Goal: Information Seeking & Learning: Learn about a topic

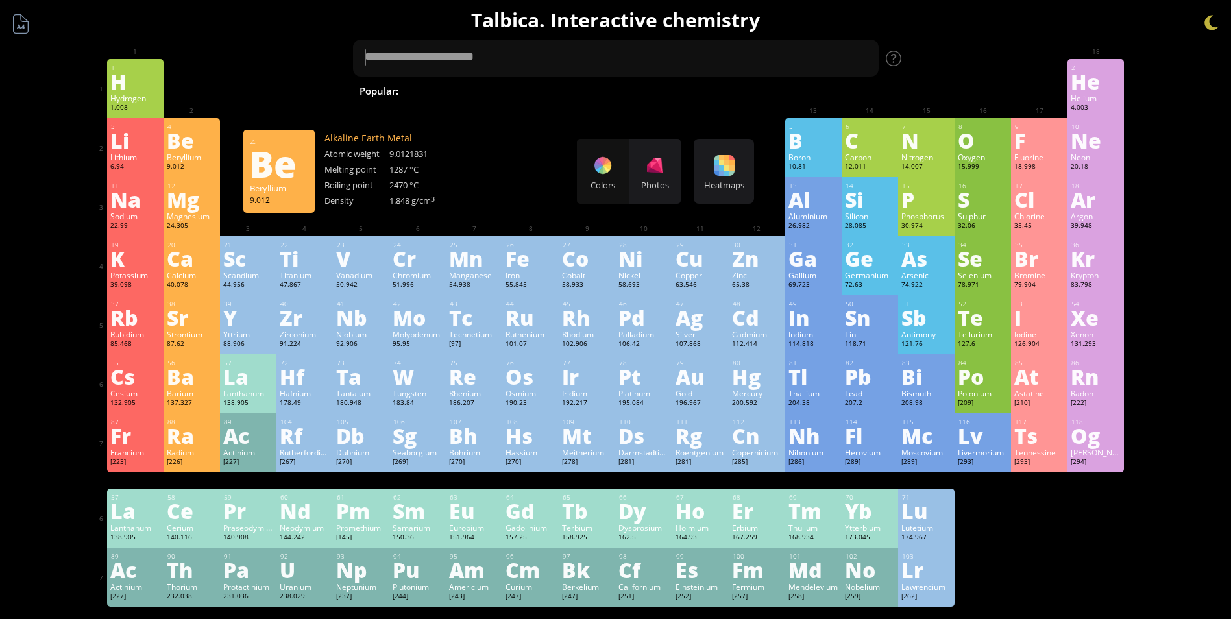
click at [186, 149] on div "Be" at bounding box center [192, 140] width 50 height 21
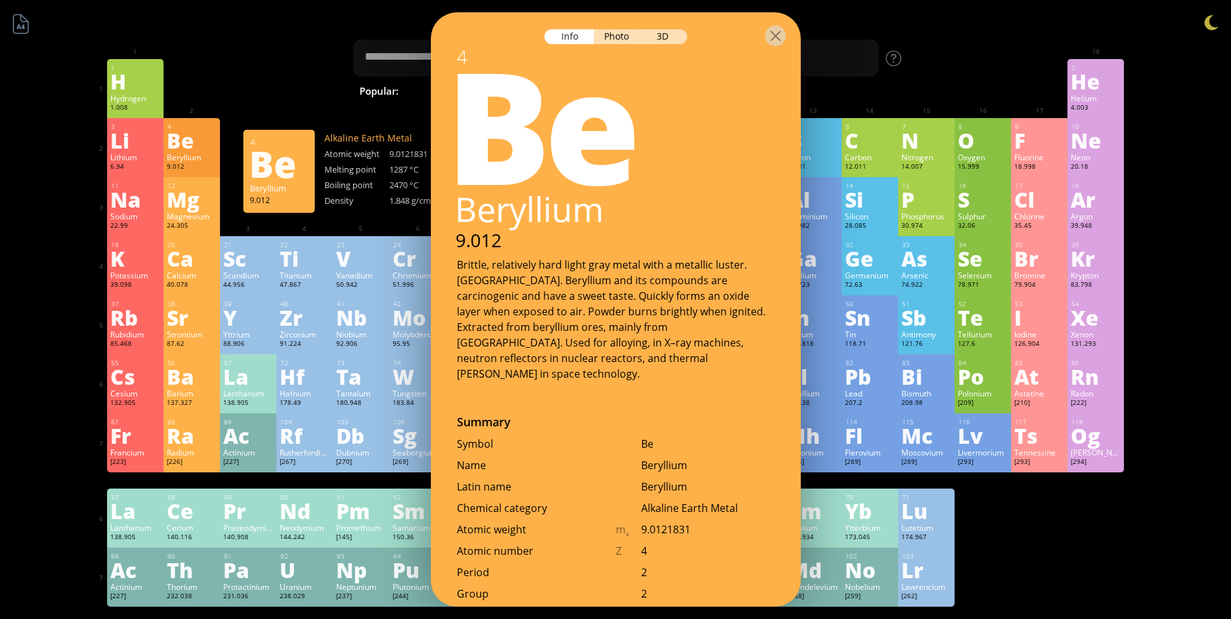
click at [188, 151] on div "Be" at bounding box center [192, 140] width 50 height 21
click at [356, 217] on div "11 Na Sodium 22.99 −1, 0, +1 −1, 0, +1 97.72 °C 883 °C 0.968 g/cm 3 [Ne]3s 1 12…" at bounding box center [615, 206] width 1017 height 59
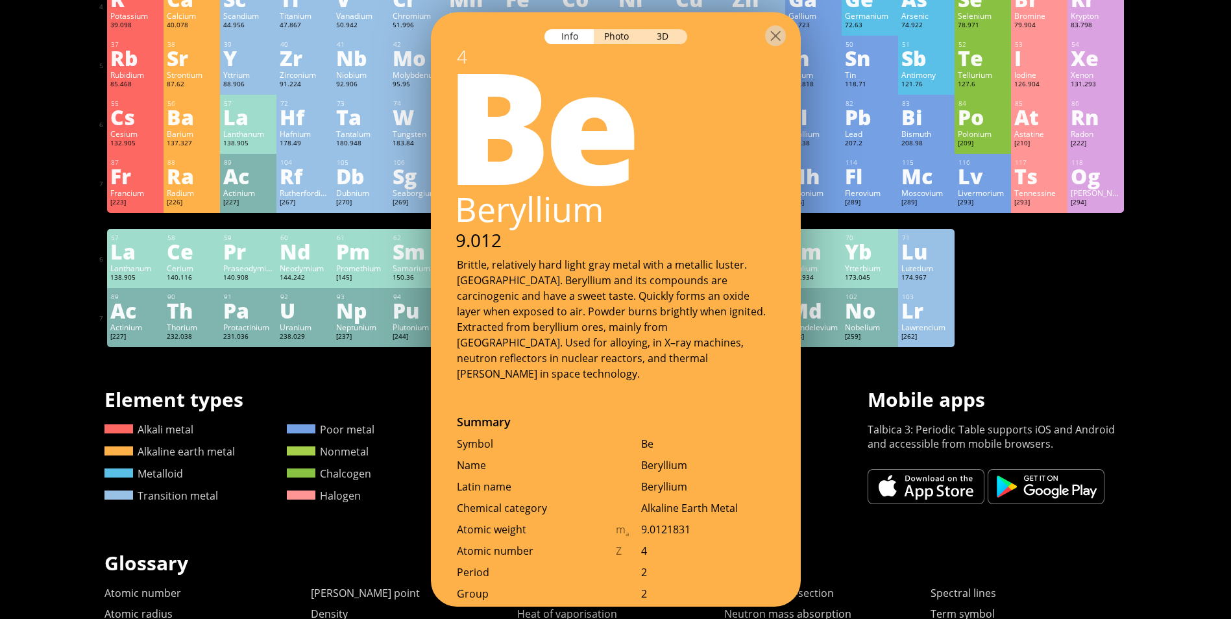
click at [1123, 315] on div "1 H Hydrogen 1.008 −1, +1 −1, +1 -259.14 °C -252.87 °C 0.0899 g/l 1s 1 2 He Hel…" at bounding box center [615, 73] width 1017 height 548
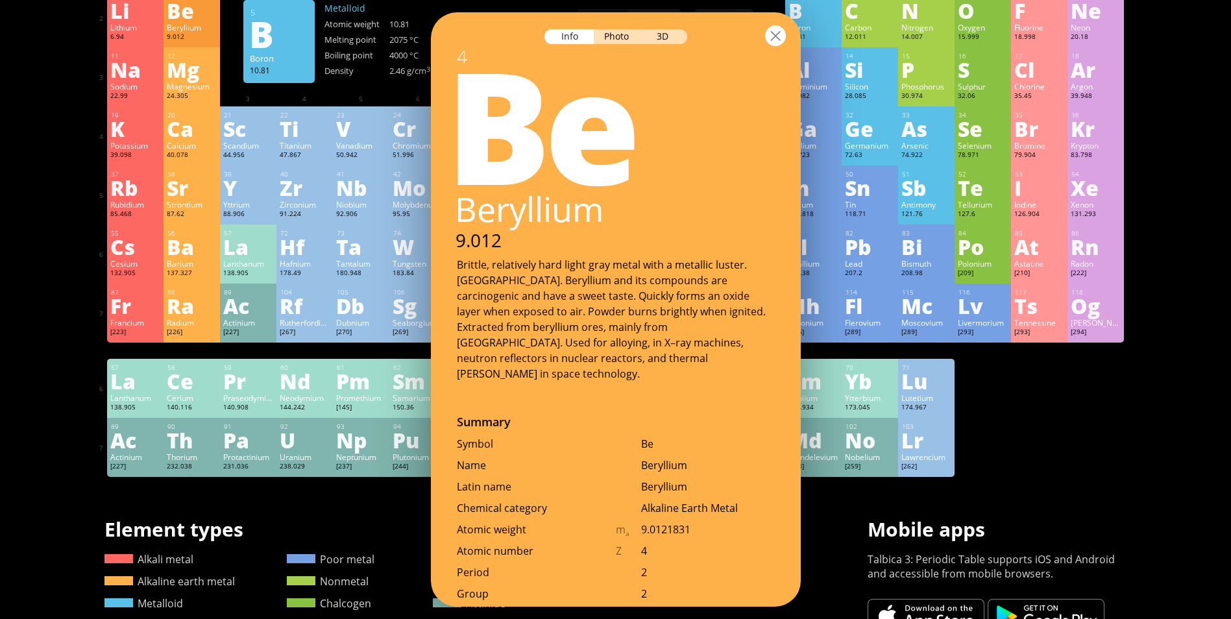
click at [782, 30] on div at bounding box center [775, 35] width 21 height 21
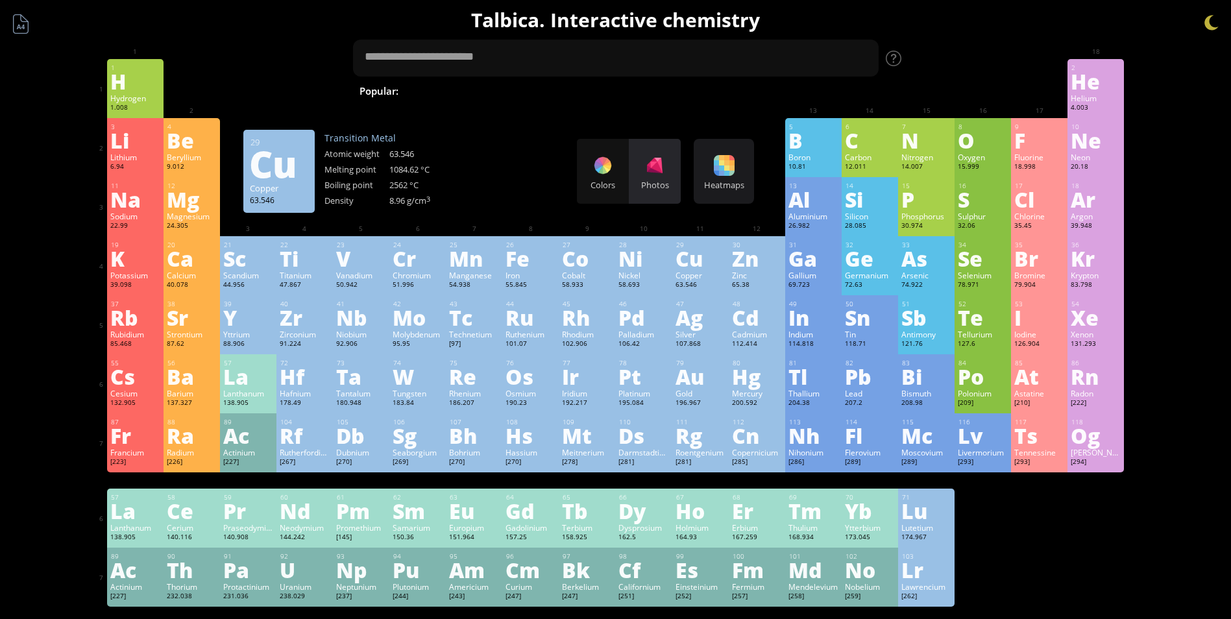
click at [668, 188] on div "Photos" at bounding box center [655, 185] width 52 height 12
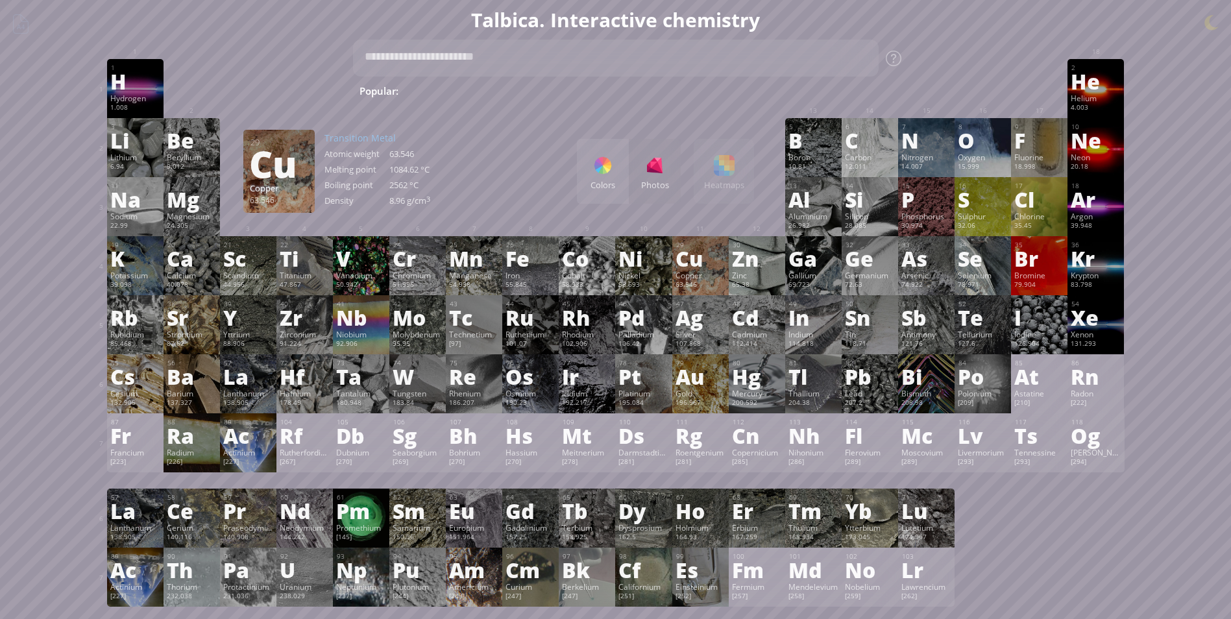
click at [724, 182] on div "Colors Photos Heatmaps Heatmaps Normal mode Melting point Boiling point Density…" at bounding box center [665, 171] width 177 height 65
drag, startPoint x: 732, startPoint y: 184, endPoint x: 682, endPoint y: 183, distance: 50.0
click at [722, 180] on div "Colors Photos Heatmaps Heatmaps Normal mode Melting point Boiling point Density…" at bounding box center [665, 171] width 177 height 65
click at [607, 178] on div "Colors" at bounding box center [603, 171] width 52 height 65
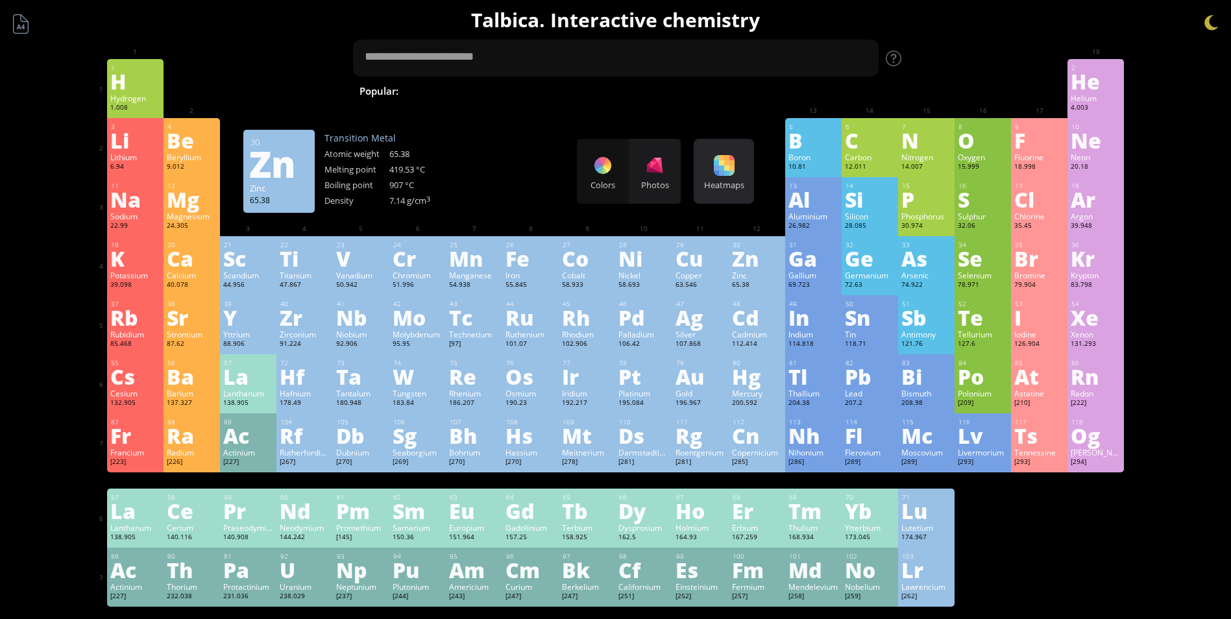
click at [734, 176] on div "Heatmaps Heatmaps Normal mode Melting point Boiling point Density Atomic weight…" at bounding box center [724, 171] width 60 height 65
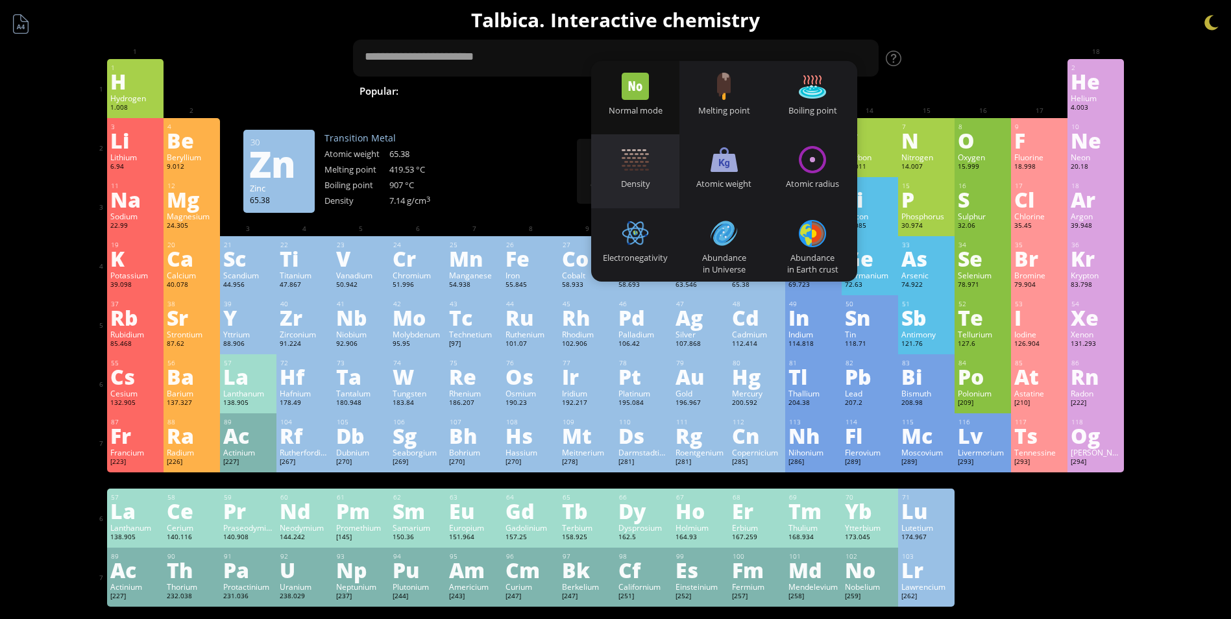
click at [646, 178] on div "Density" at bounding box center [635, 184] width 89 height 12
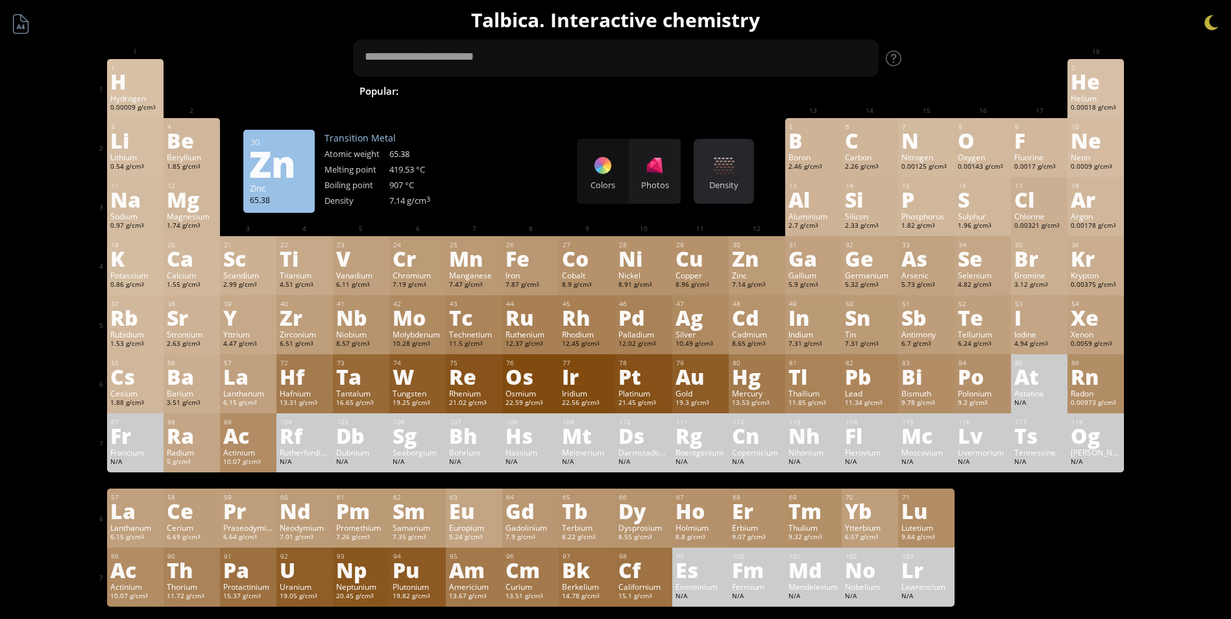
click at [724, 187] on div "Density" at bounding box center [724, 185] width 54 height 12
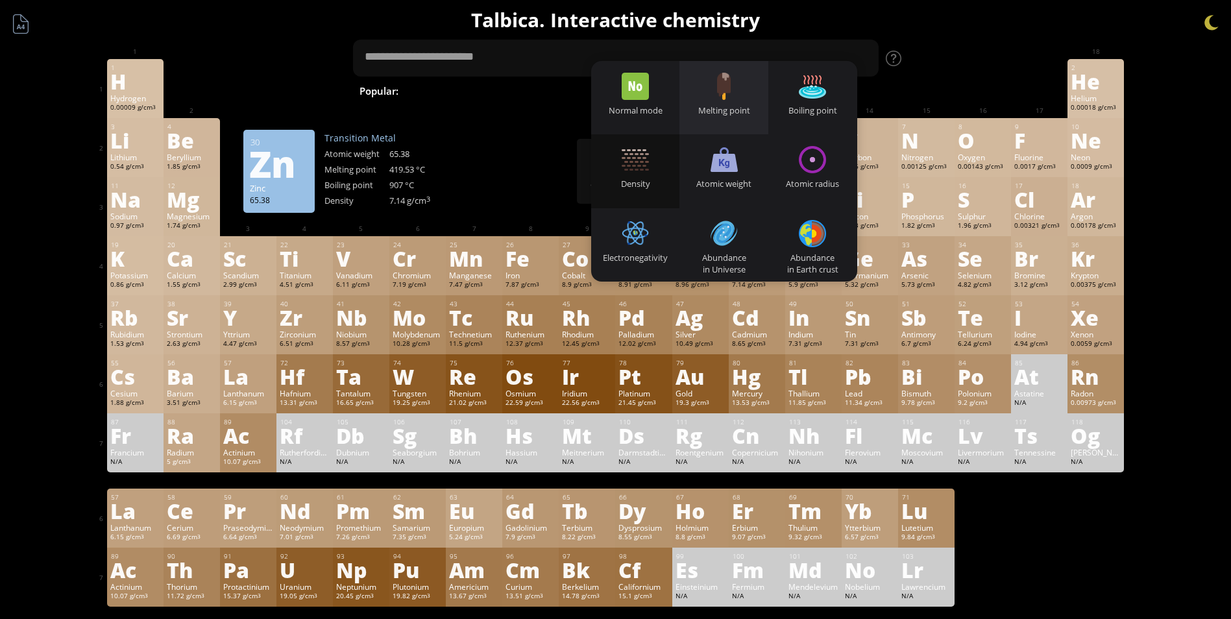
click at [736, 112] on div "Melting point" at bounding box center [723, 110] width 89 height 12
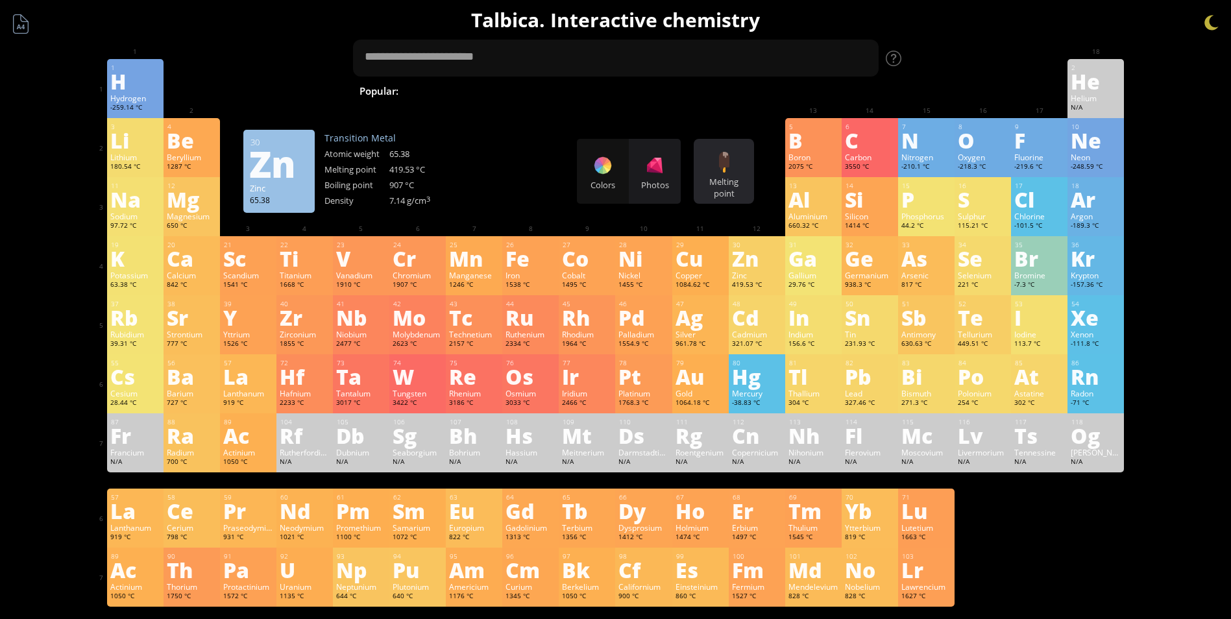
click at [724, 176] on div "Melting point" at bounding box center [724, 187] width 54 height 23
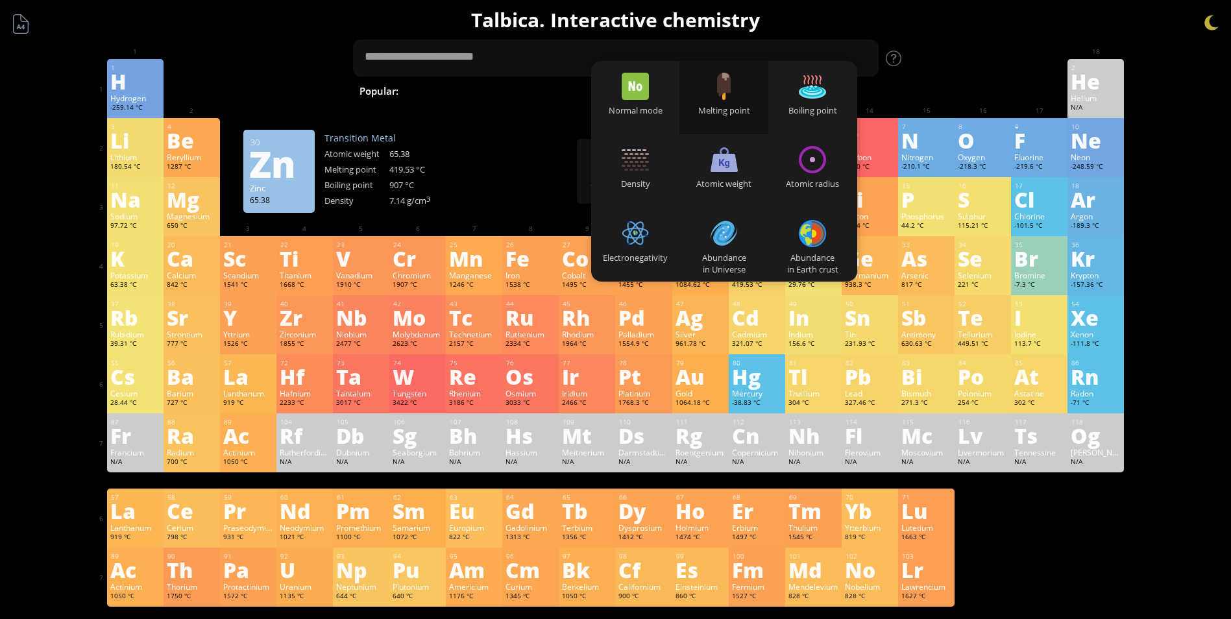
click at [653, 109] on div "Normal mode" at bounding box center [635, 110] width 89 height 12
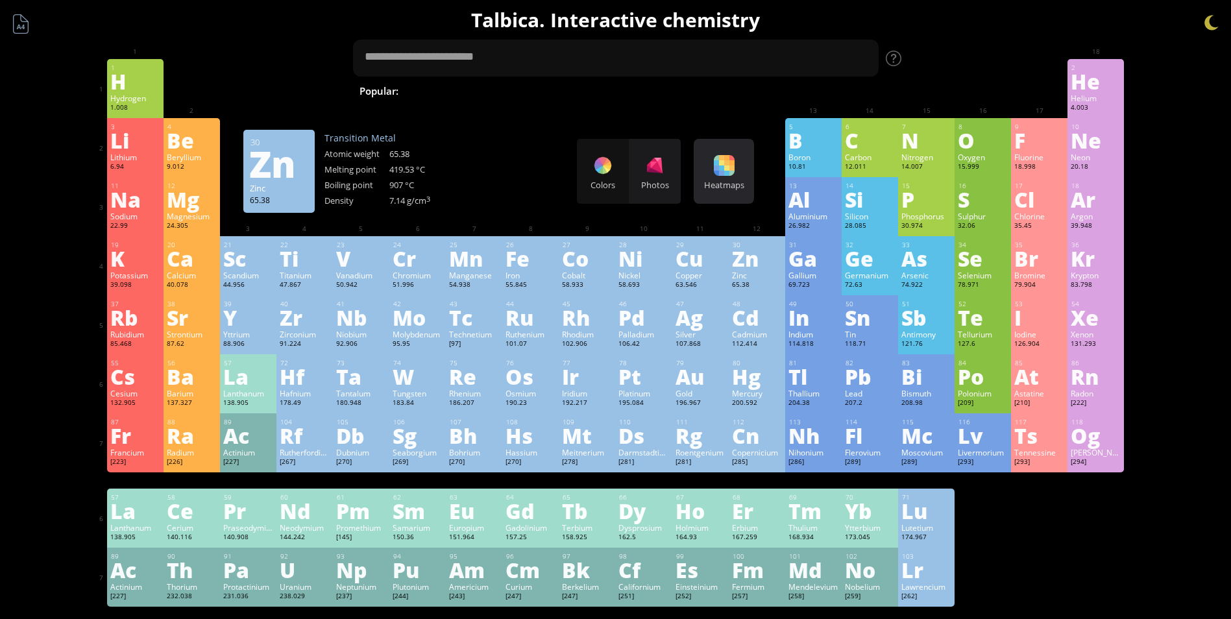
click at [709, 176] on div "Heatmaps Heatmaps Normal mode Melting point Boiling point Density Atomic weight…" at bounding box center [724, 171] width 60 height 65
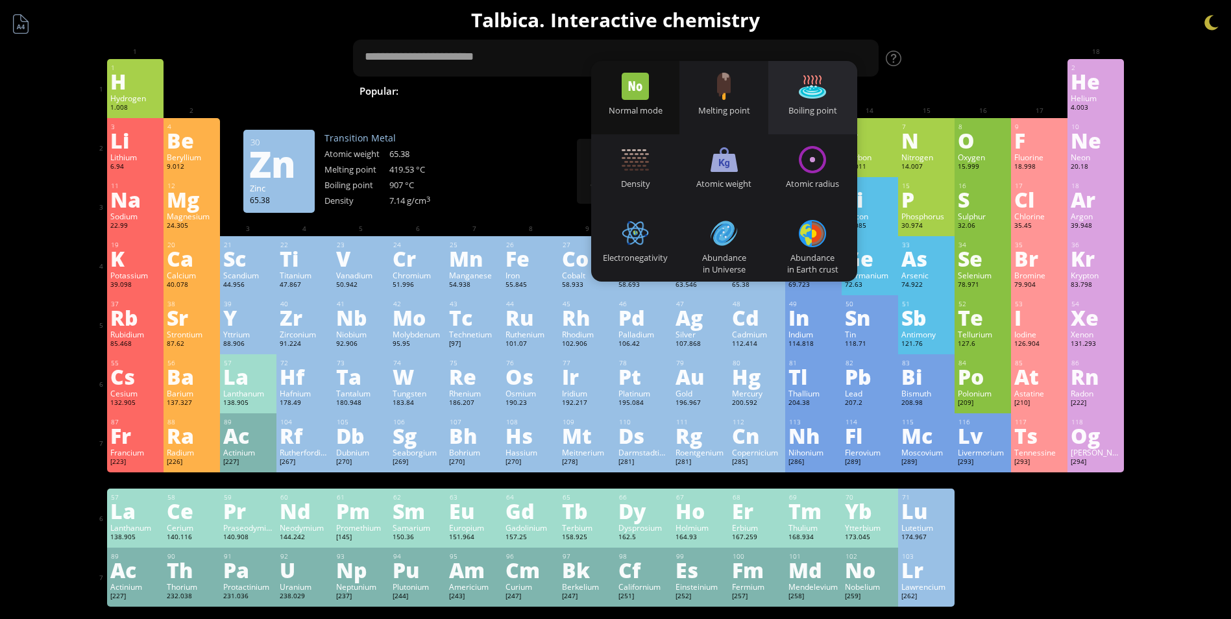
click at [807, 111] on div "Boiling point" at bounding box center [812, 110] width 89 height 12
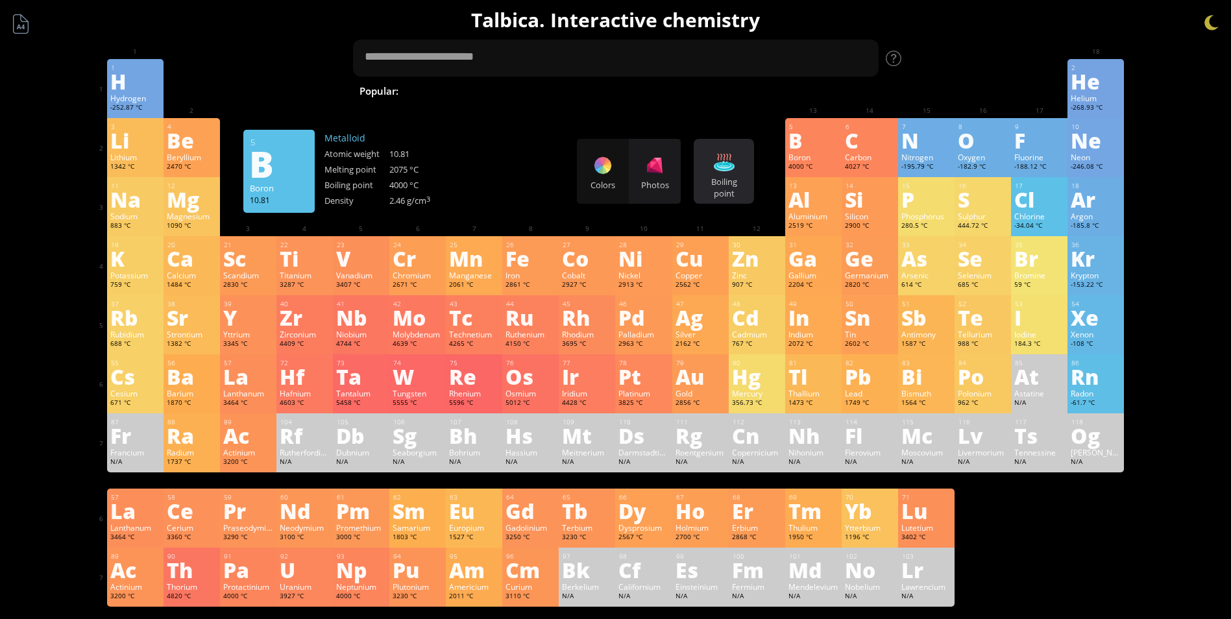
click at [735, 172] on div at bounding box center [724, 162] width 21 height 21
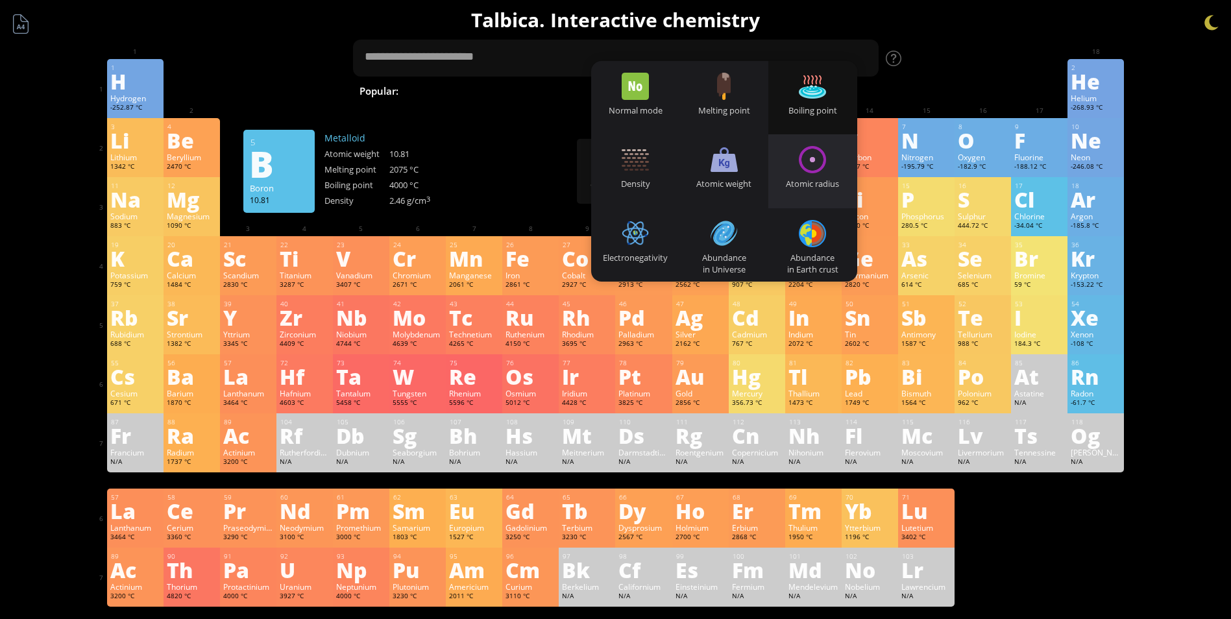
click at [810, 174] on div "Atomic radius" at bounding box center [812, 170] width 89 height 73
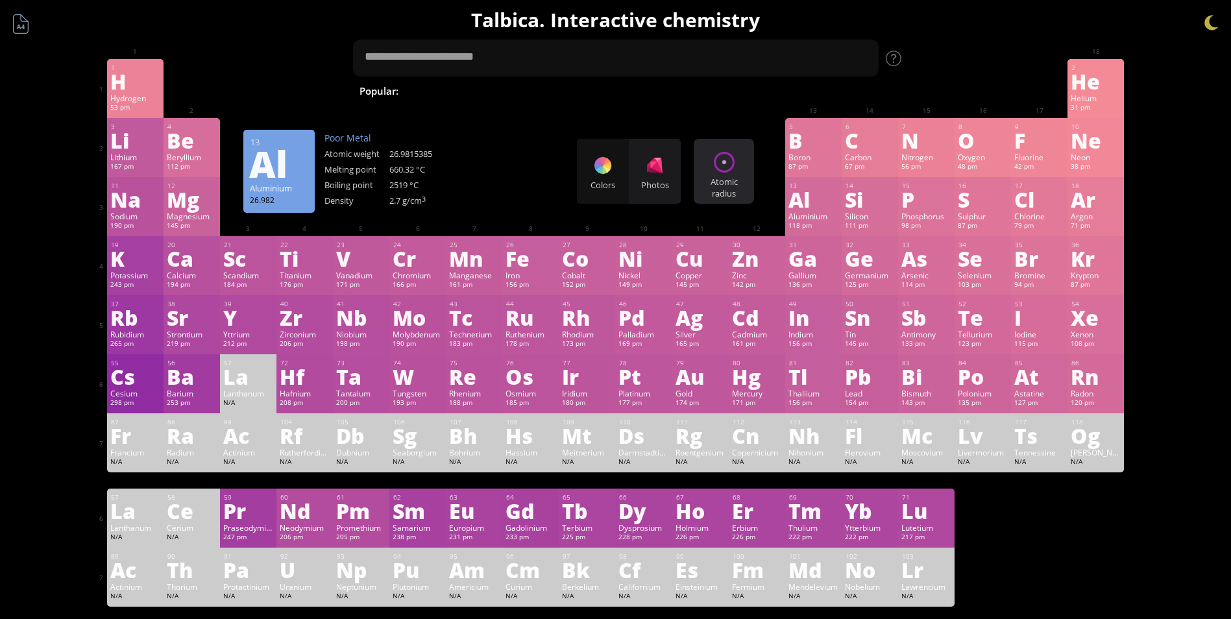
click at [735, 183] on div "Atomic radius" at bounding box center [724, 187] width 54 height 23
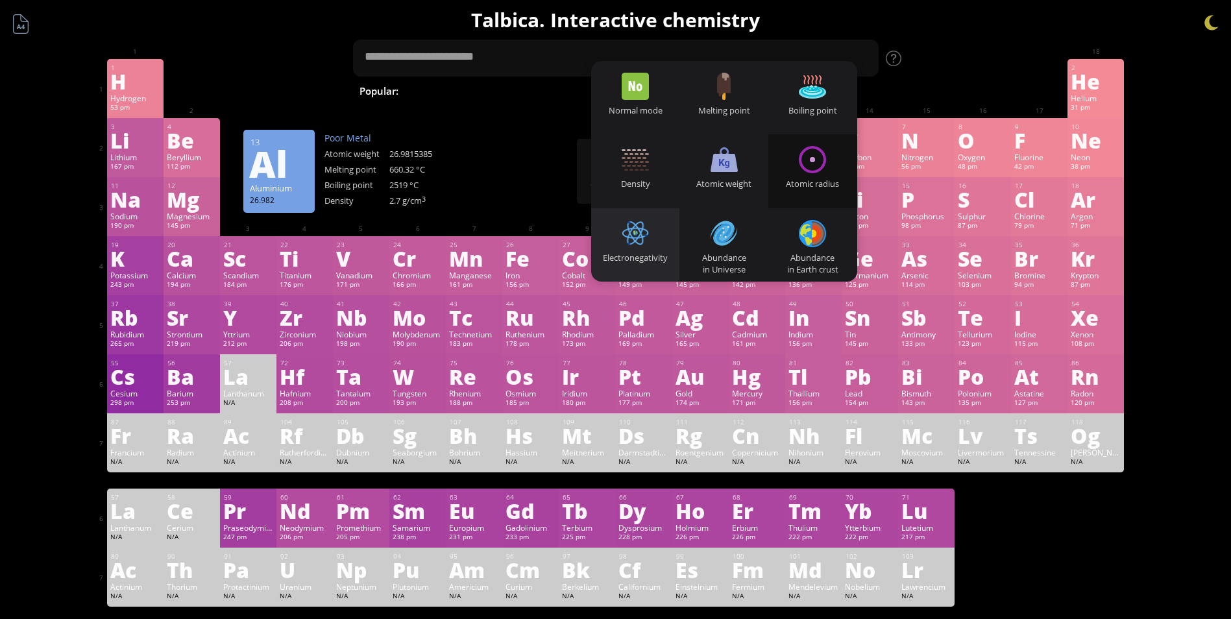
click at [666, 234] on div "Electronegativity" at bounding box center [635, 244] width 89 height 73
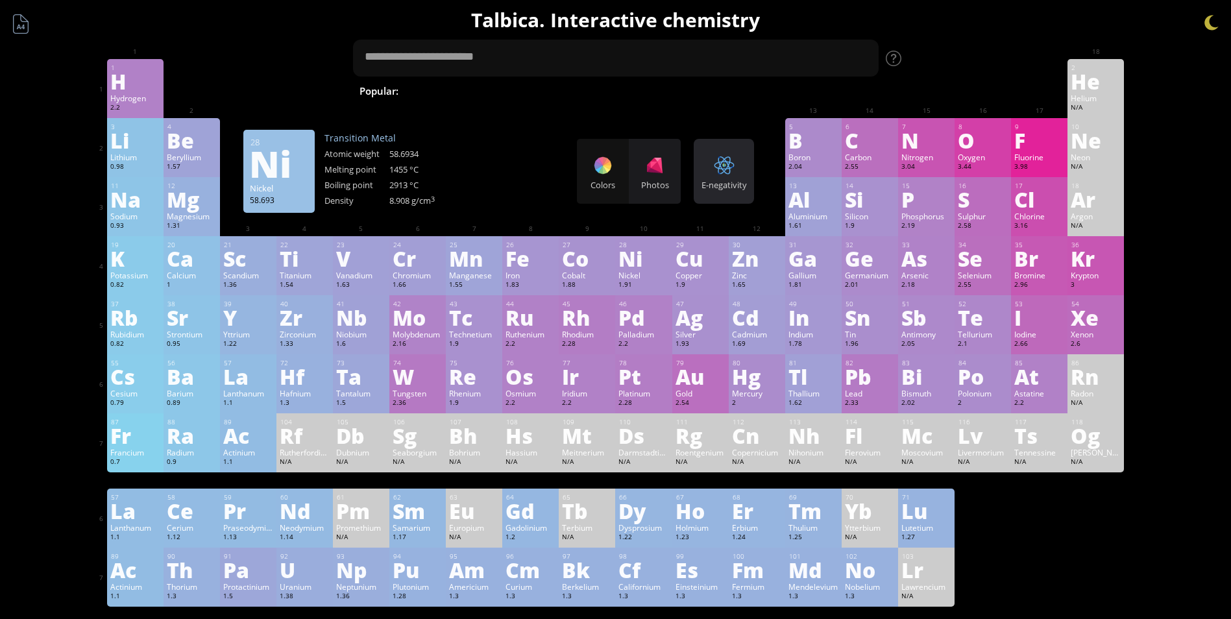
click at [701, 188] on div "E-negativity Heatmaps Normal mode Melting point Boiling point Density Atomic we…" at bounding box center [724, 171] width 60 height 65
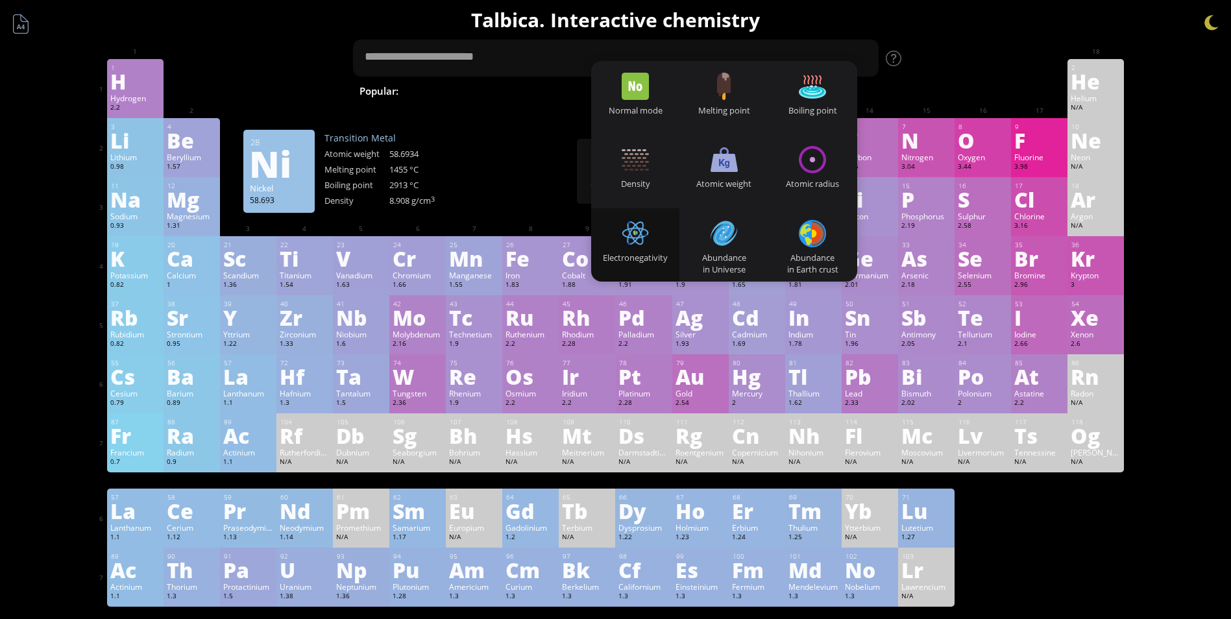
click at [733, 236] on div at bounding box center [724, 233] width 27 height 27
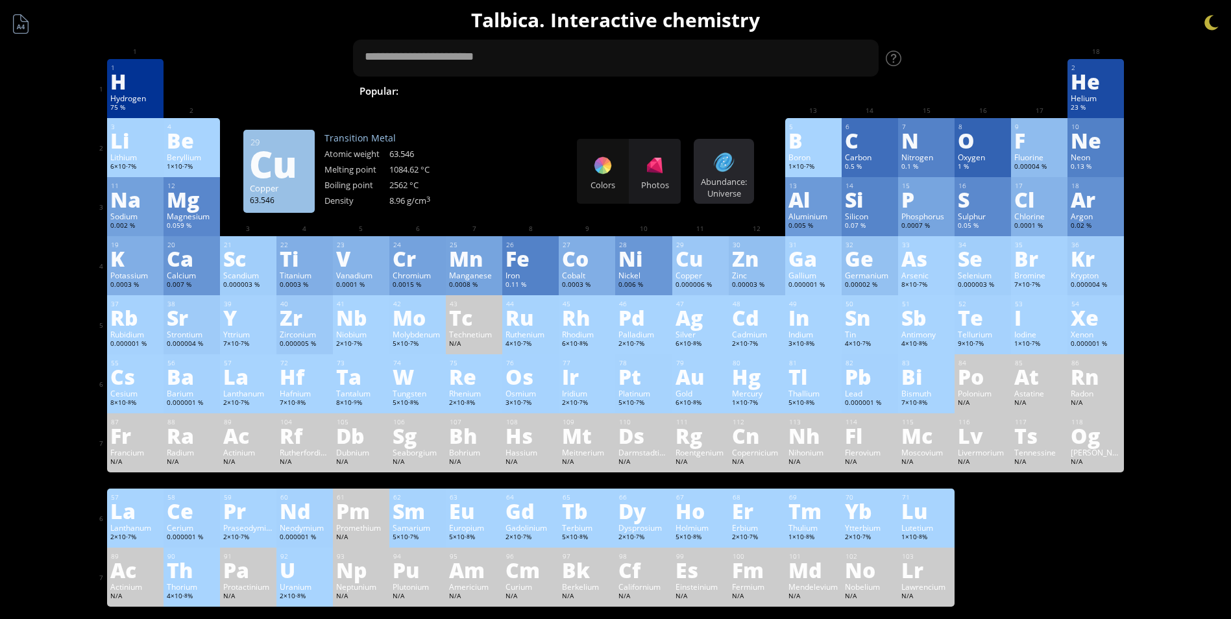
click at [745, 170] on div "Abundance: Universe Heatmaps Normal mode Melting point Boiling point Density At…" at bounding box center [724, 171] width 60 height 65
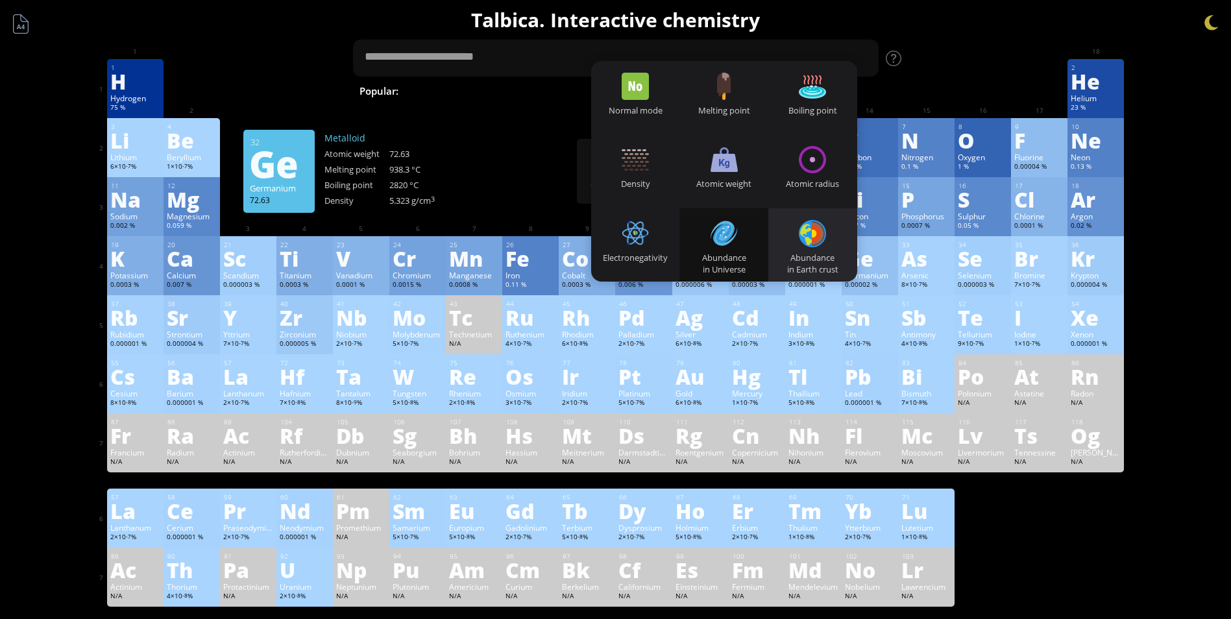
click at [841, 254] on div "Abundance in Earth crust" at bounding box center [812, 263] width 89 height 23
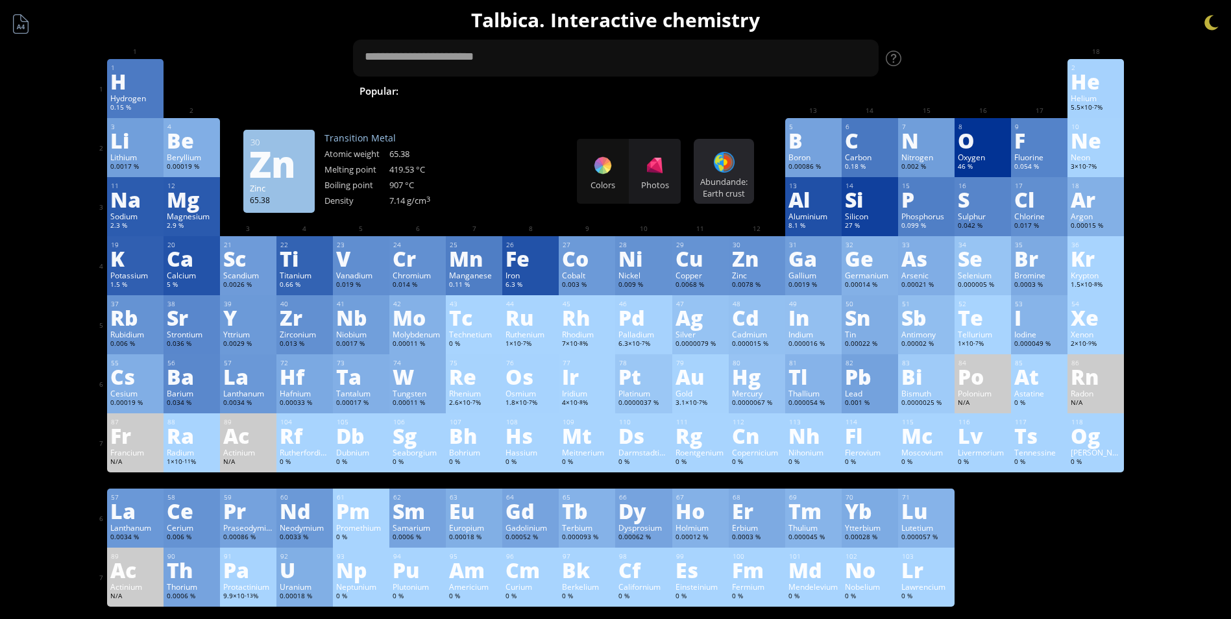
click at [750, 164] on div "Abundande: Earth crust Heatmaps Normal mode Melting point Boiling point Density…" at bounding box center [724, 171] width 60 height 65
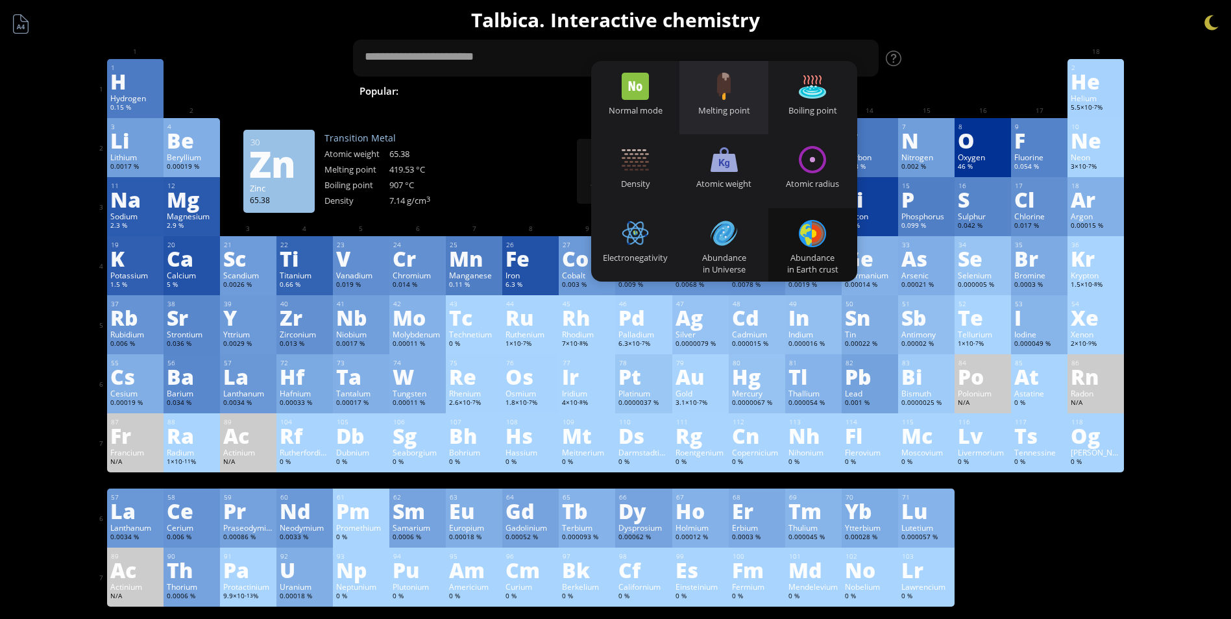
click at [725, 112] on div "Melting point" at bounding box center [723, 110] width 89 height 12
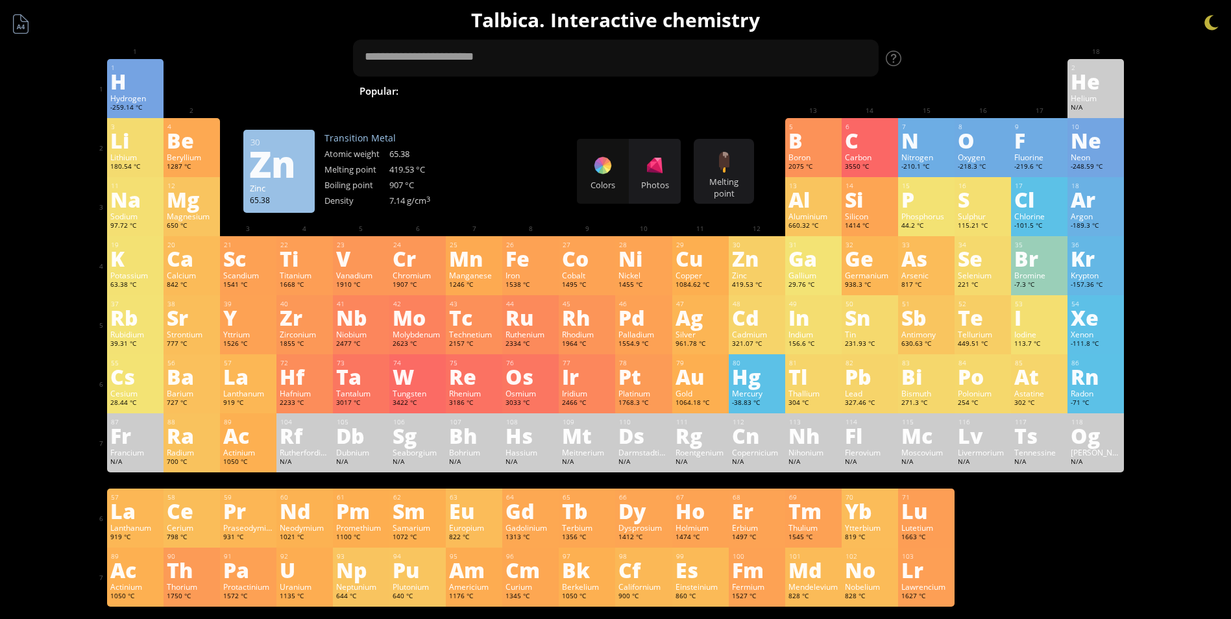
click at [677, 164] on div "Photos" at bounding box center [655, 171] width 52 height 65
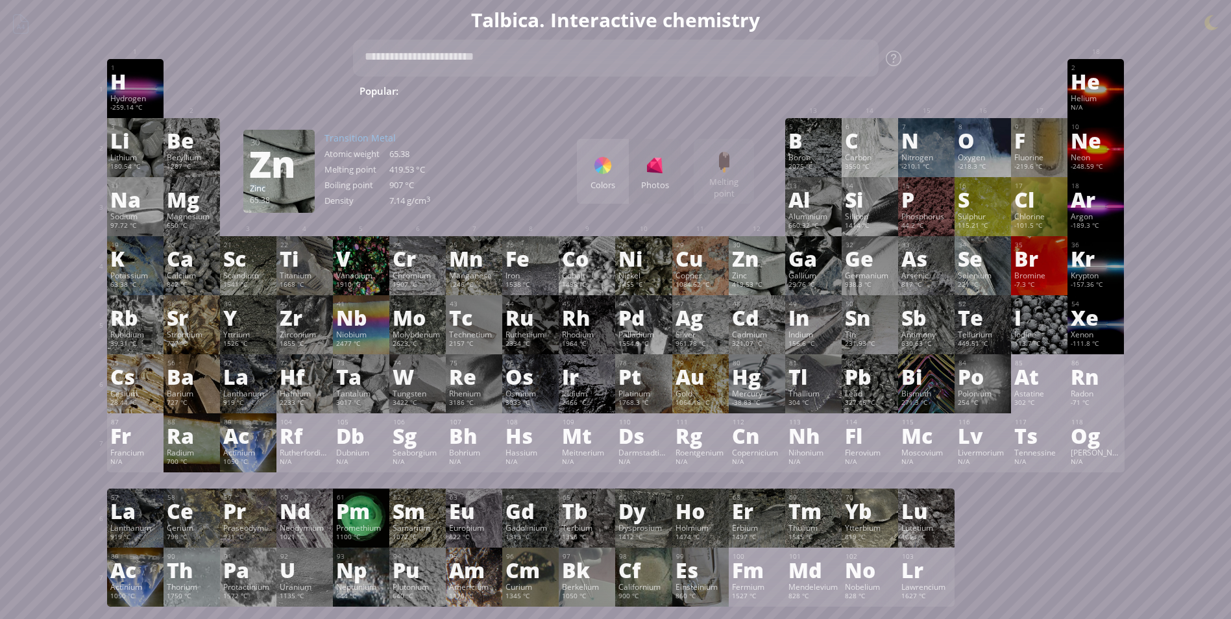
click at [605, 182] on div "Colors" at bounding box center [603, 185] width 52 height 12
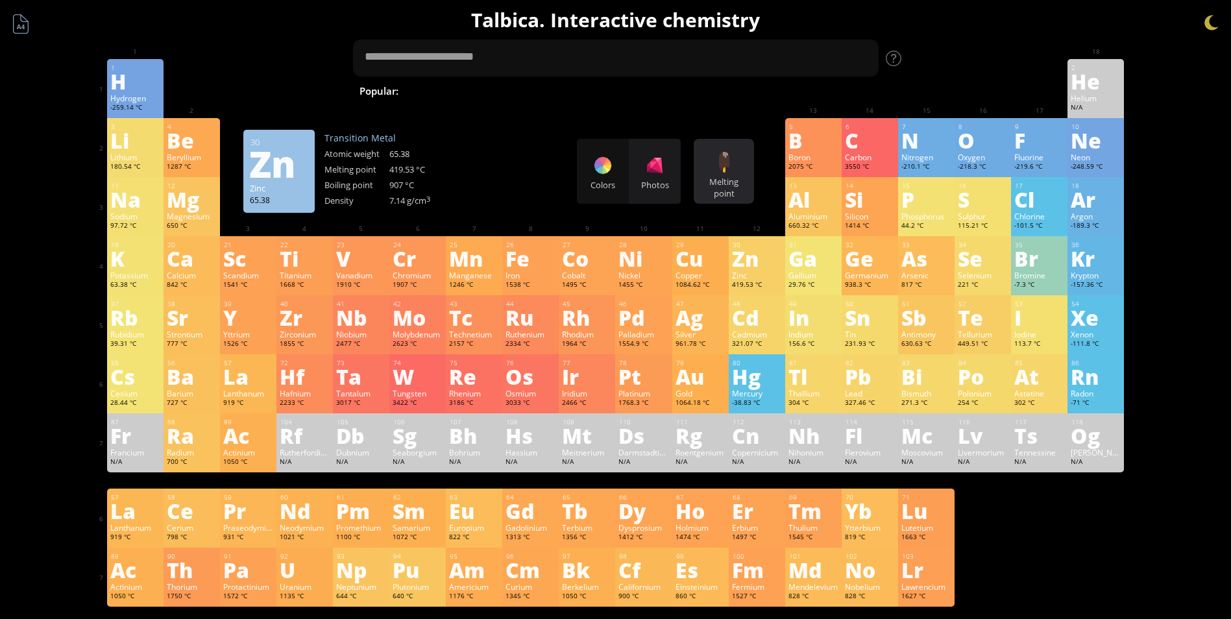
click at [723, 199] on div "Melting point" at bounding box center [724, 187] width 54 height 23
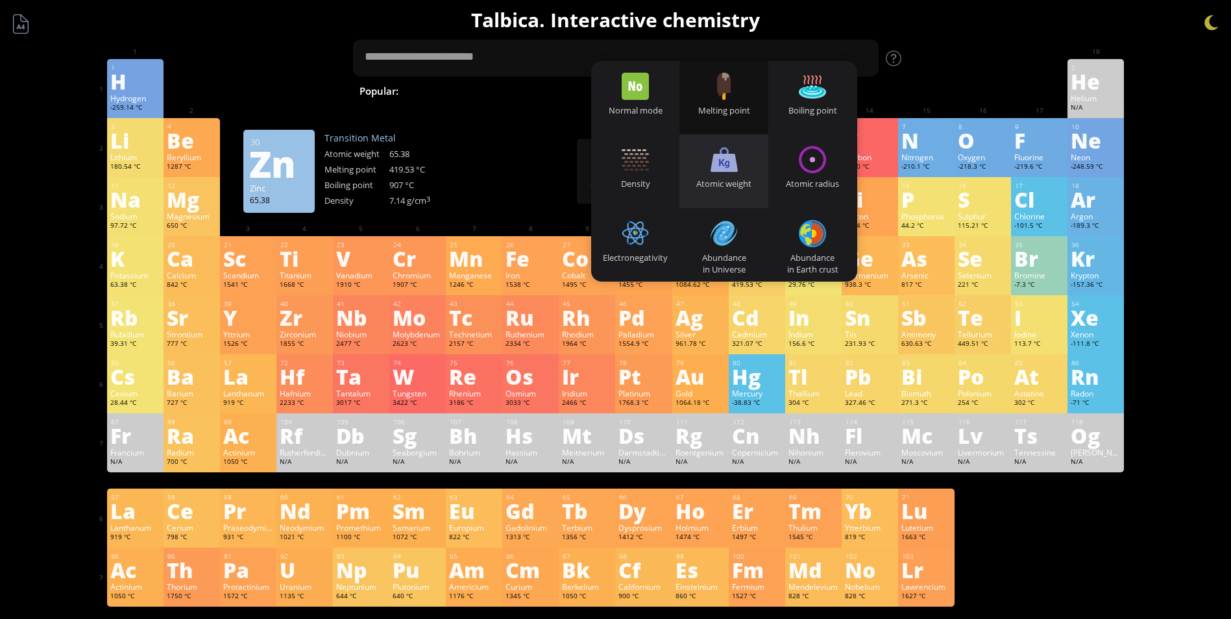
click at [702, 154] on div "Atomic weight" at bounding box center [723, 170] width 89 height 73
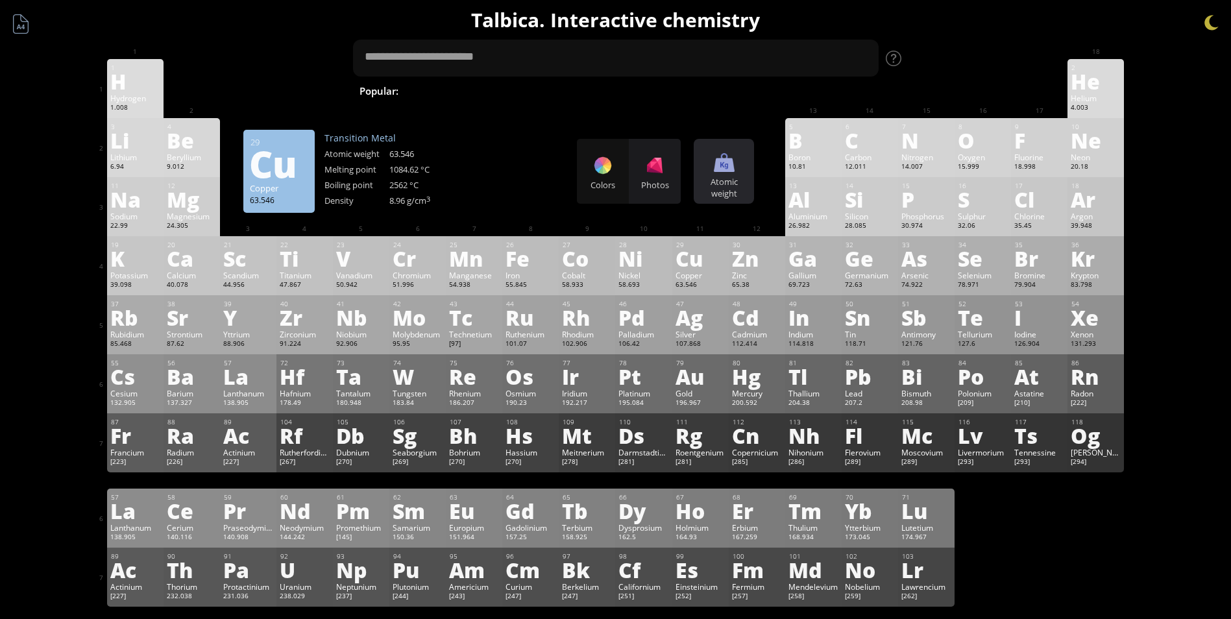
click at [727, 178] on div "Atomic weight" at bounding box center [724, 187] width 54 height 23
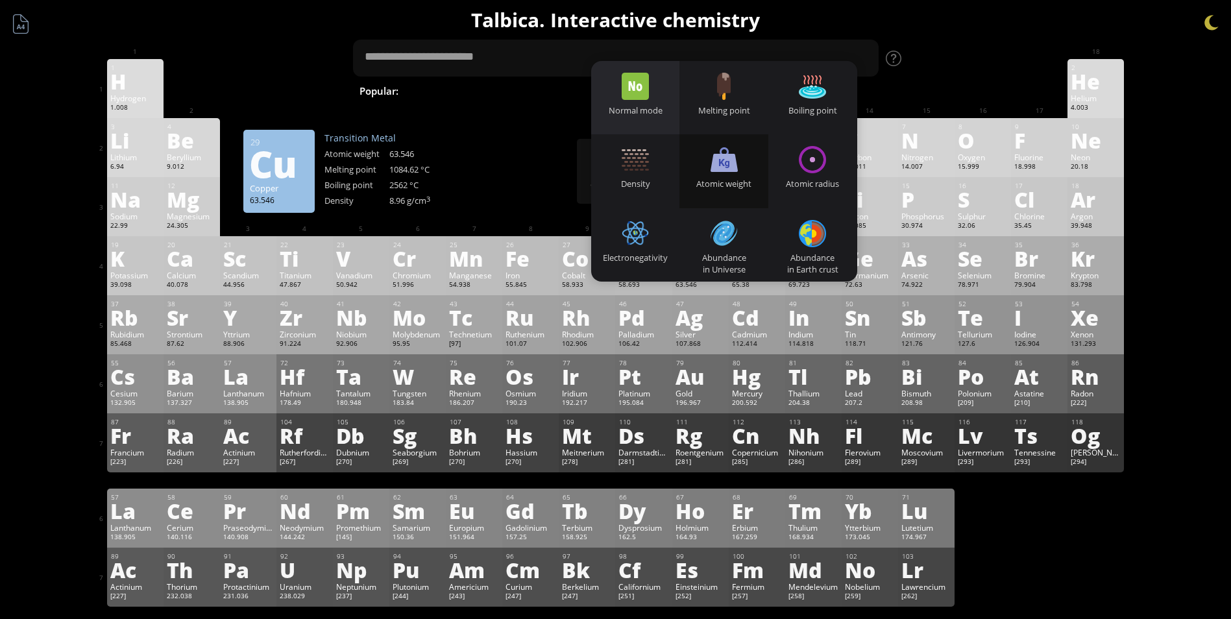
click at [639, 114] on div "Normal mode" at bounding box center [635, 110] width 89 height 12
